Goal: Information Seeking & Learning: Learn about a topic

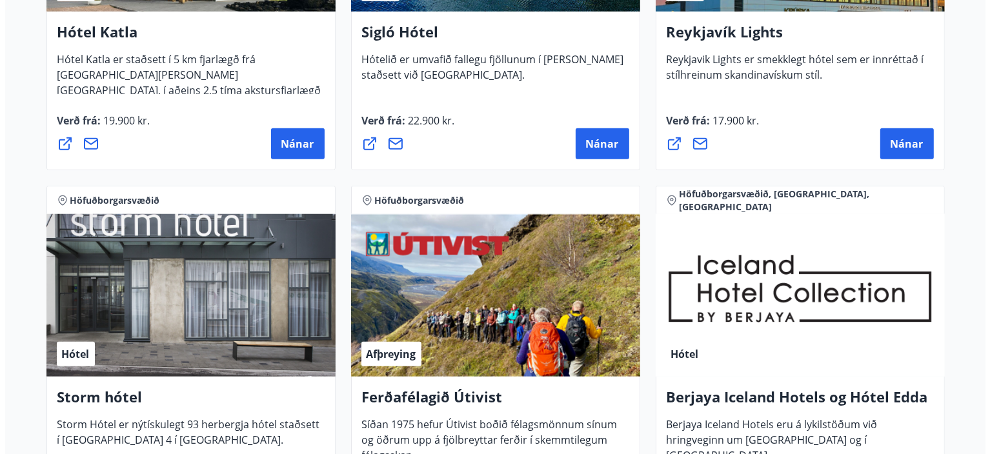
scroll to position [1162, 0]
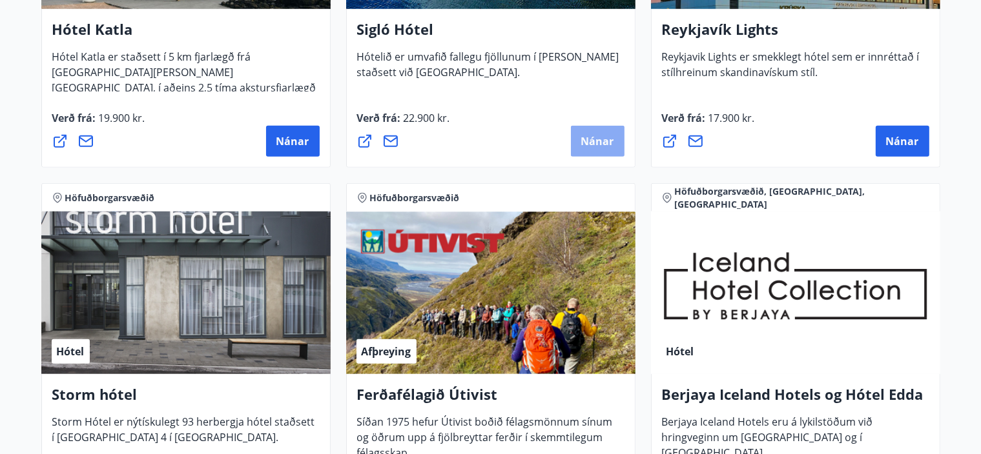
click at [606, 138] on span "Nánar" at bounding box center [597, 141] width 33 height 14
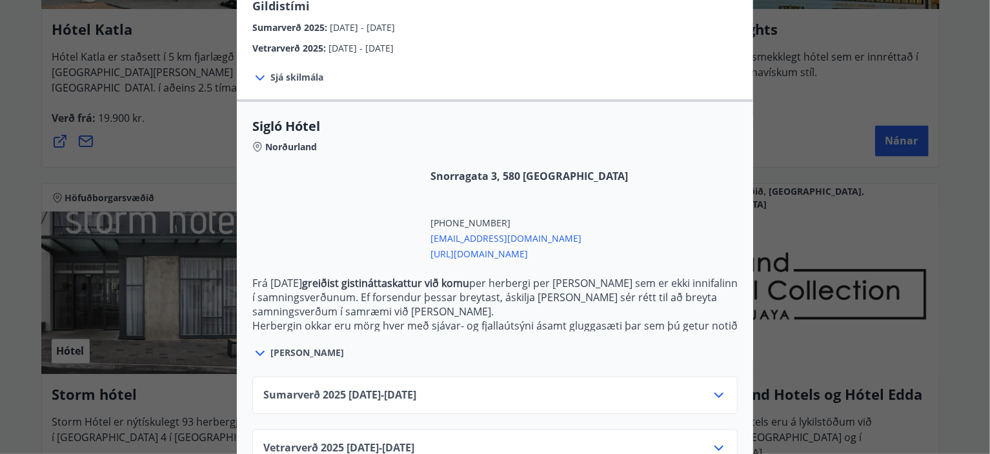
scroll to position [281, 0]
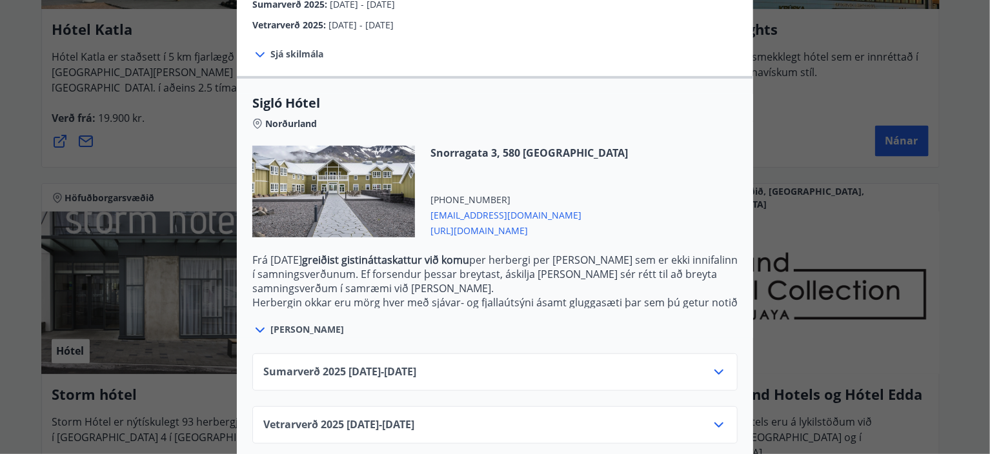
click at [715, 370] on icon at bounding box center [719, 372] width 9 height 5
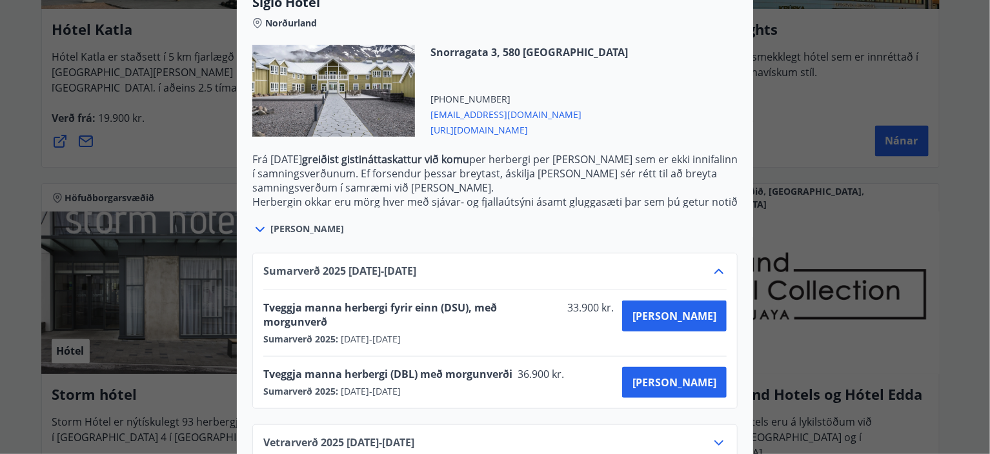
scroll to position [385, 0]
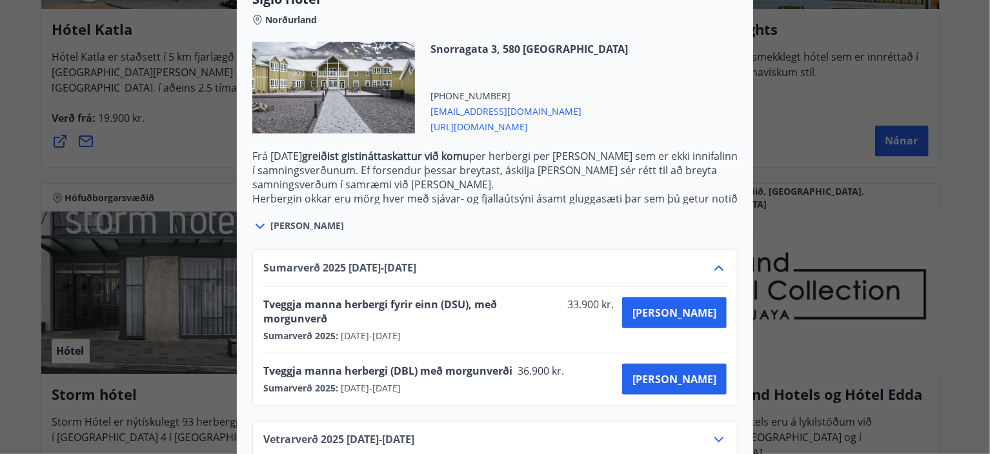
click at [718, 433] on icon at bounding box center [718, 440] width 15 height 15
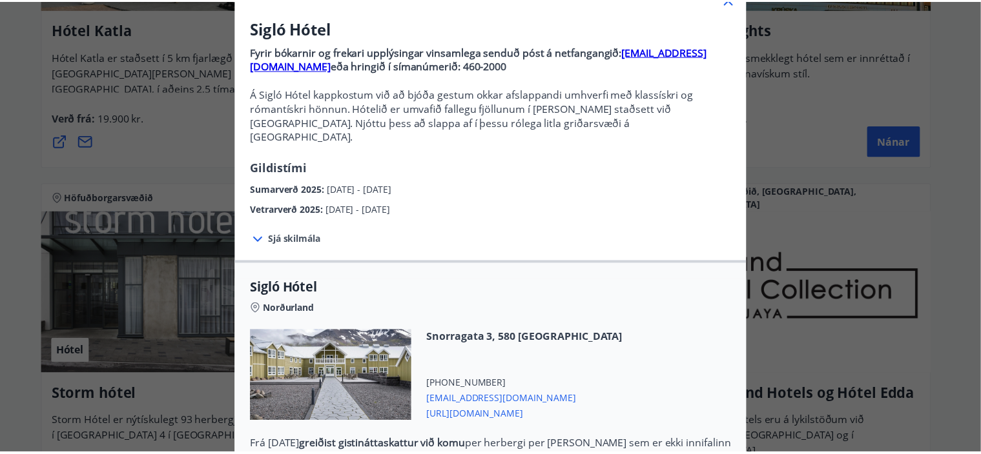
scroll to position [0, 0]
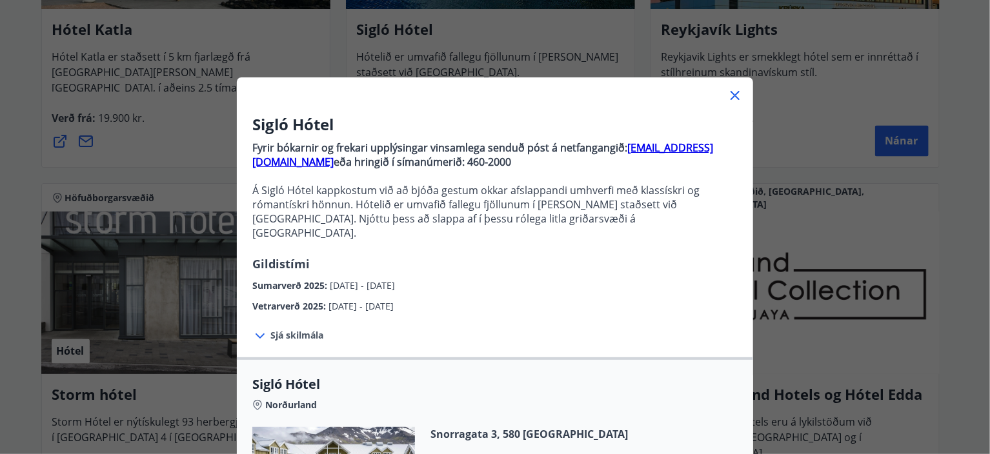
click at [731, 101] on icon at bounding box center [735, 95] width 15 height 15
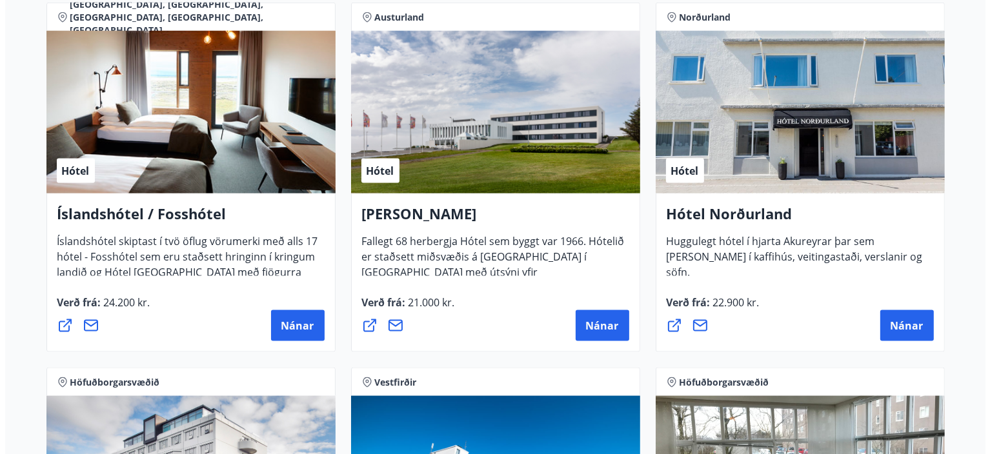
scroll to position [1743, 0]
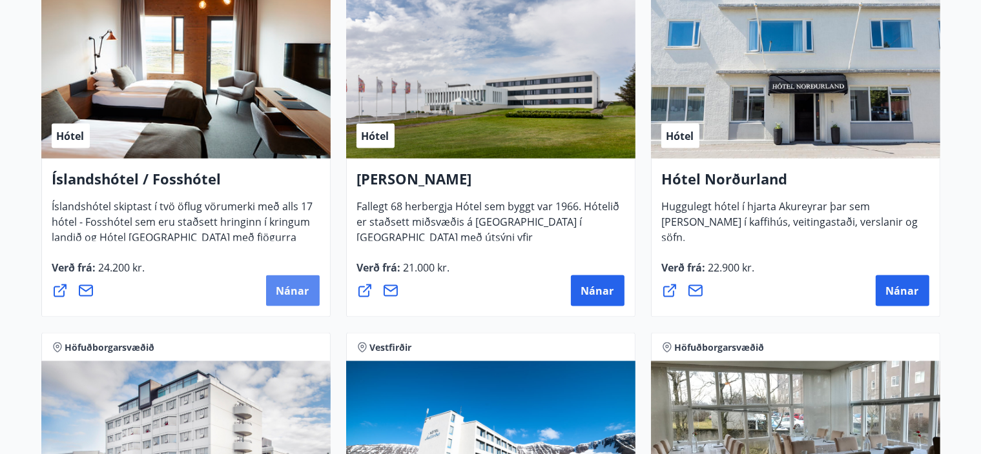
click at [302, 289] on span "Nánar" at bounding box center [292, 291] width 33 height 14
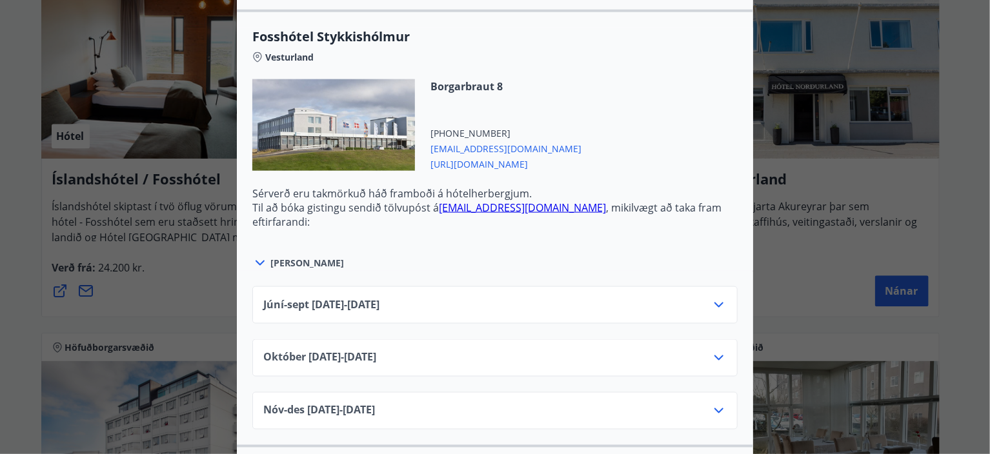
scroll to position [904, 0]
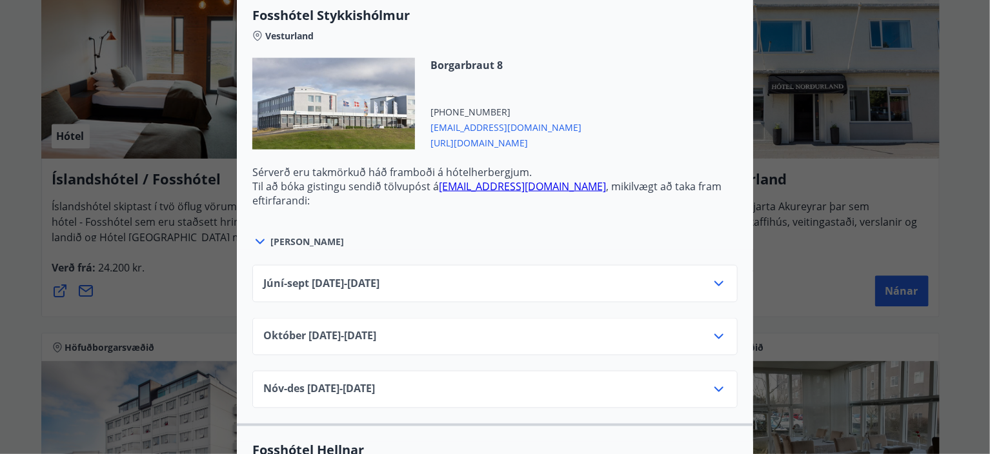
click at [715, 283] on icon at bounding box center [719, 283] width 9 height 5
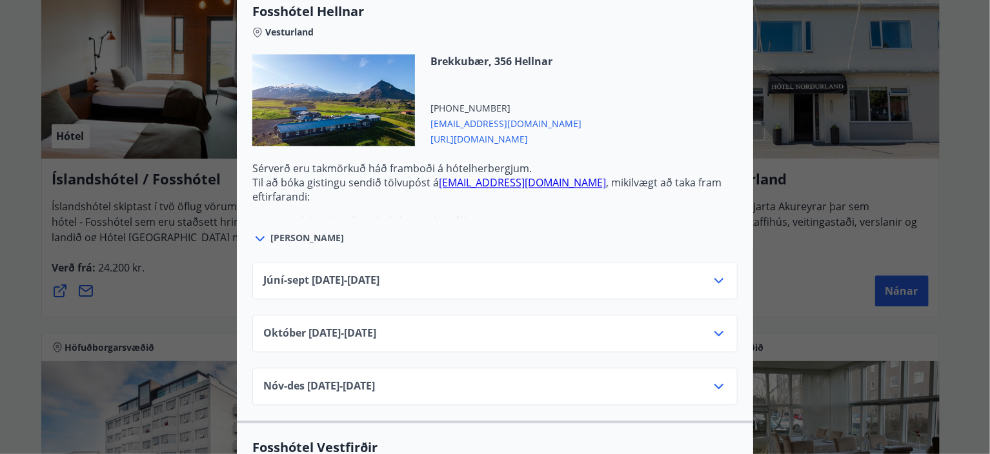
scroll to position [1485, 0]
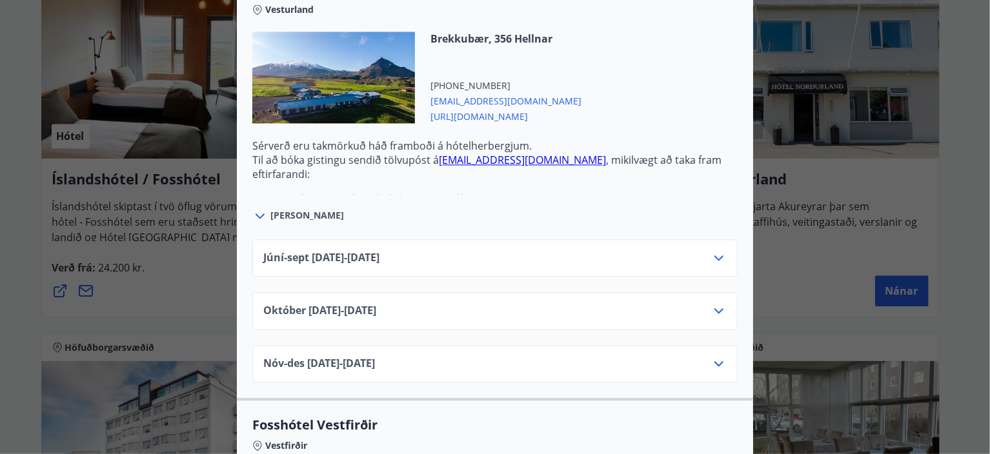
click at [256, 214] on icon at bounding box center [260, 216] width 9 height 5
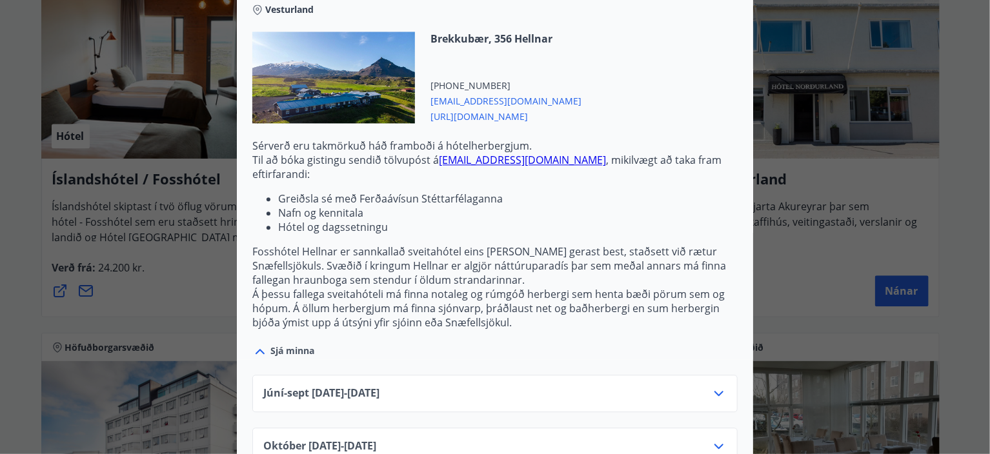
scroll to position [1549, 0]
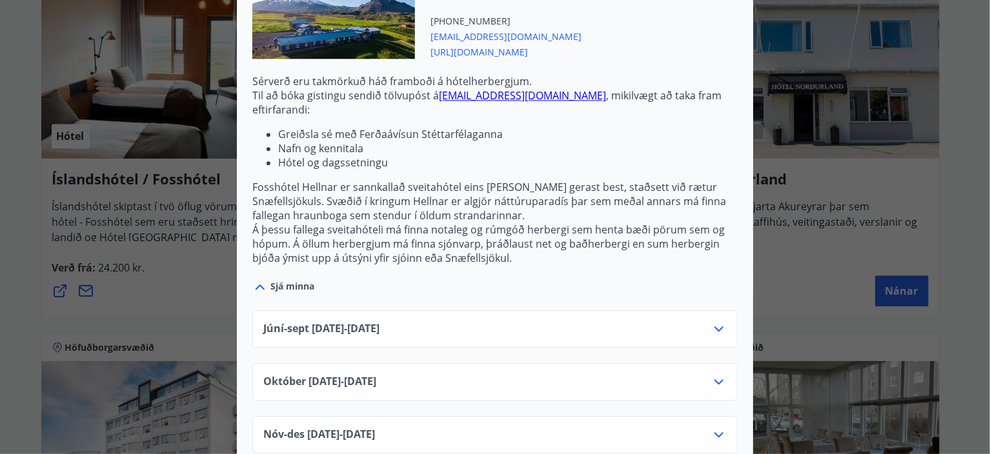
click at [714, 374] on icon at bounding box center [718, 381] width 15 height 15
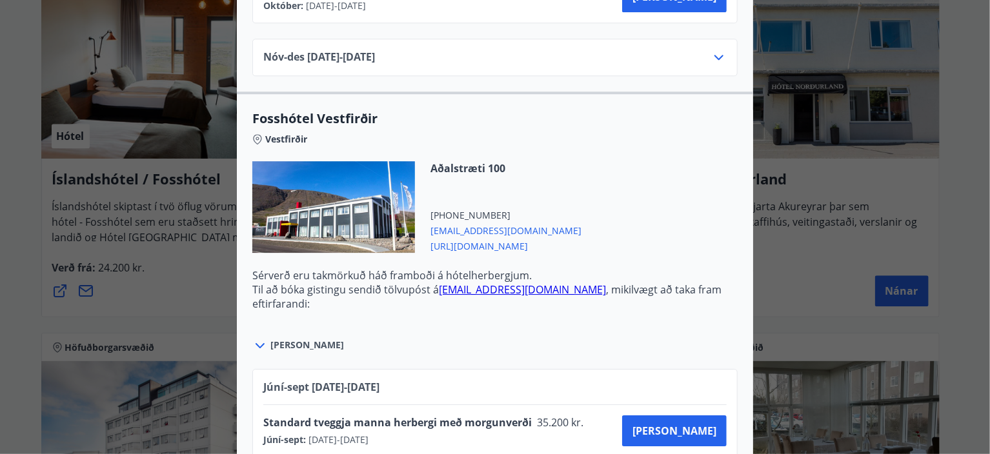
scroll to position [2001, 0]
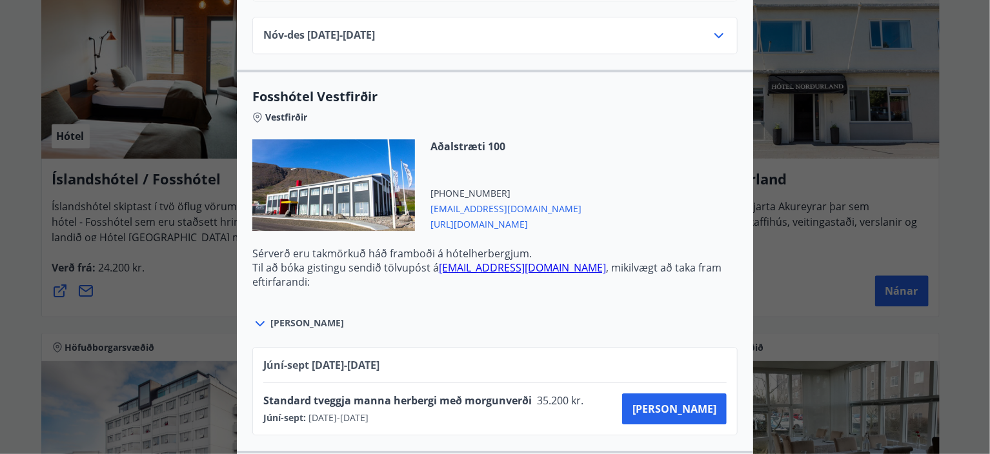
click at [485, 216] on span "[URL][DOMAIN_NAME]" at bounding box center [506, 223] width 151 height 15
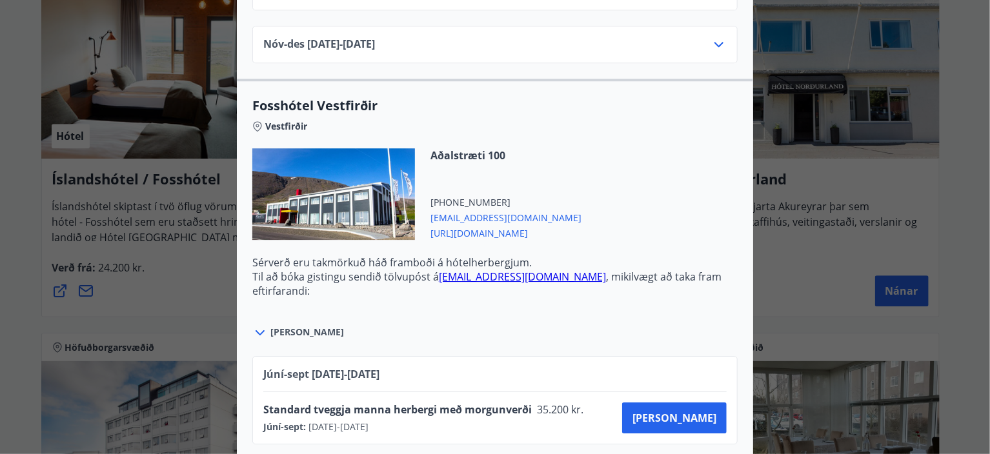
scroll to position [1937, 0]
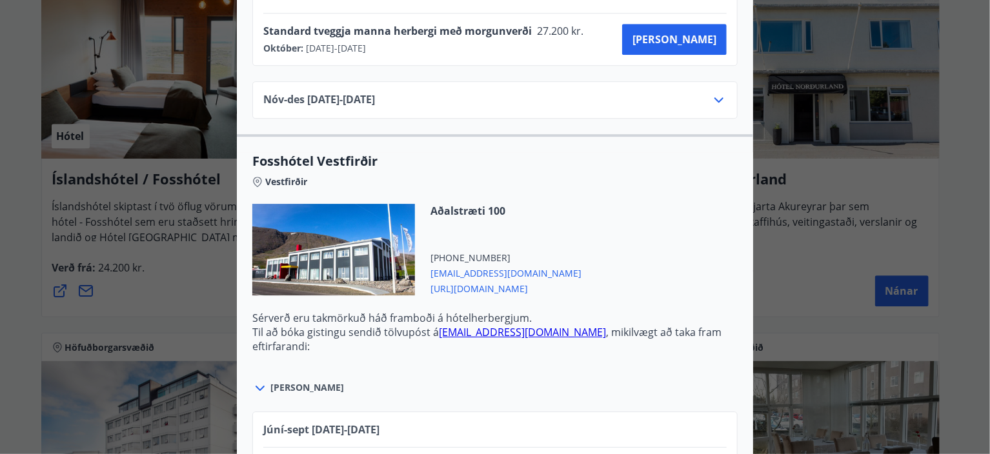
click at [490, 280] on span "[URL][DOMAIN_NAME]" at bounding box center [506, 287] width 151 height 15
